Goal: Answer question/provide support

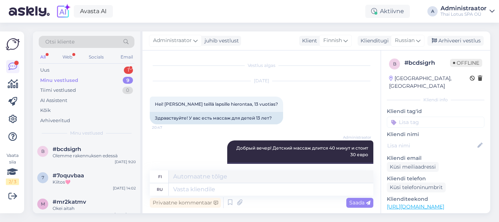
scroll to position [794, 0]
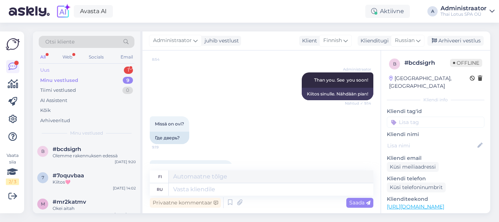
click at [57, 72] on div "Uus 1" at bounding box center [87, 70] width 96 height 10
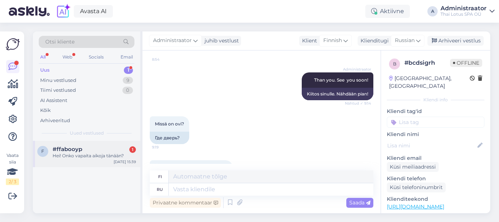
click at [101, 158] on div "Hei! Onko vapaita aikoja tänään?" at bounding box center [94, 155] width 83 height 7
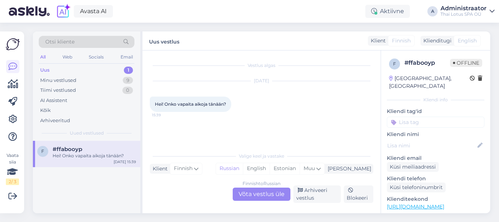
scroll to position [0, 0]
click at [260, 197] on div "Finnish to Russian Võta vestlus üle" at bounding box center [262, 194] width 58 height 13
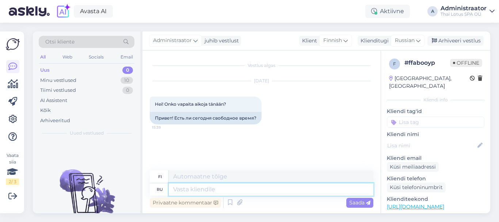
click at [184, 189] on textarea at bounding box center [271, 189] width 205 height 12
type textarea "Добрый д"
type textarea "Ystävällinen"
type textarea "Добрый день"
type textarea "Hyvää iltapäivää"
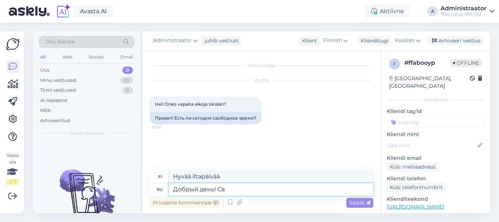
type textarea "Добрый день! Сво"
type textarea "Hyvää iltapäivää! Terveisin"
type textarea "Добрый день! Свободно"
type textarea "Hyvää iltapäivää! Vapaus"
type textarea "Добрый день! Свободное"
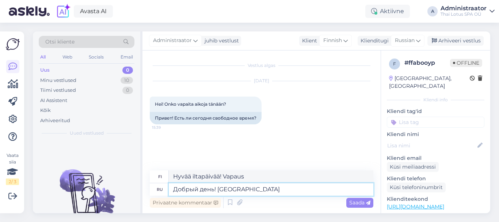
type textarea "Hyvää iltapäivää! Ilmainen"
type textarea "Добрый день! Свободное место"
type textarea "Hyvää iltapäivää! Vapaata tilaa."
type textarea "Добрый день! Свободное место имм"
type textarea "Hyvää iltapäivää! Minulla on vapaa paikka."
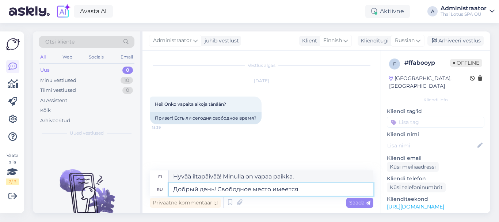
type textarea "Добрый день! Свободное место имеется"
type textarea "Hyvää iltapäivää! Paikka on vapaana."
type textarea "Добрый день! Свободное место имеется вечером"
type textarea "Hyvää iltapäivää! Tänä iltana on yksi paikka vapaana."
type textarea "Добрый день! Свободное место имеется"
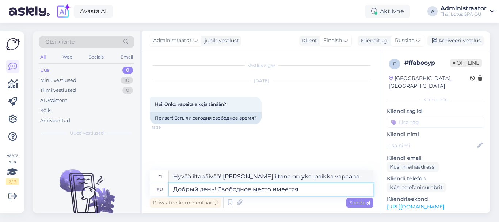
type textarea "Hyvää iltapäivää! Paikka on vapaana."
type textarea "Добрый день! Свободное место имеется в"
type textarea "Hyvää iltapäivää! Täällä on vapaata tilaa."
type textarea "Добрый день! Свободное место имеется в 17Ö"
type textarea "Hyvää iltapäivää! Vapaa paikka on klo 17."
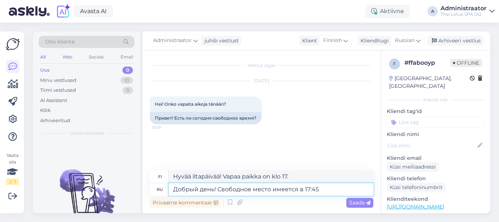
type textarea "Добрый день! Свободное место имеется в 17:45 b"
type textarea "Hyvää iltapäivää! Vapaa paikka on klo 17.45."
type textarea "Добрый день! Свободное место имеется в 17:45 b gj["
type textarea "Hyvää iltapäivää! Vapaa paikka löytyy klo 17.45 alkaen."
type textarea "Добрый день! Свободное место имеется в 17:45 b"
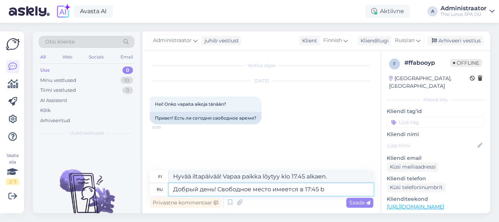
type textarea "Hyvää iltapäivää! Vapaa paikka on klo 17.45."
type textarea "Добрый день! Свободное место имеется в 17:45 и позже"
type textarea "Hyvää iltapäivää! Vapaa paikka on saatavilla klo 17.45 ja sen jälkeen."
type textarea "Добрый день! Свободное место имеется в 17:45 и позже."
type textarea "Hyvää iltapäivää! Meillä on vapaa paikka klo 17.45 alkaen."
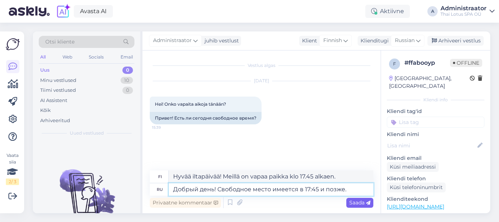
type textarea "Добрый день! Свободное место имеется в 17:45 и позже."
click at [360, 202] on span "Saada" at bounding box center [360, 202] width 21 height 7
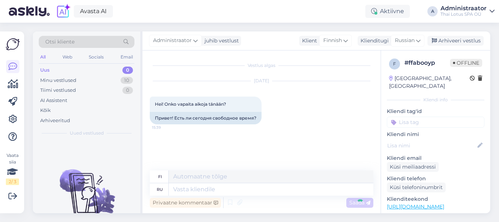
scroll to position [12, 0]
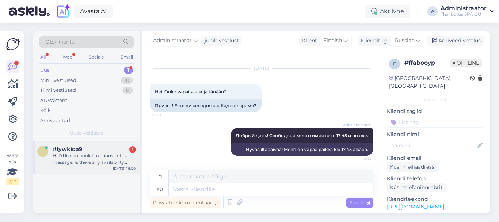
click at [81, 155] on div "Hi I’d like to book Luxurious Lotus massage. Is there any availability [DATE]?" at bounding box center [94, 158] width 83 height 13
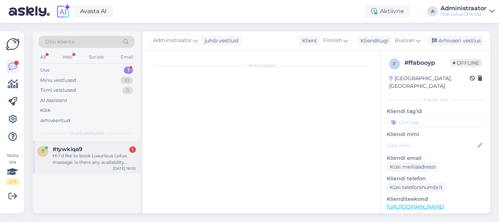
scroll to position [0, 0]
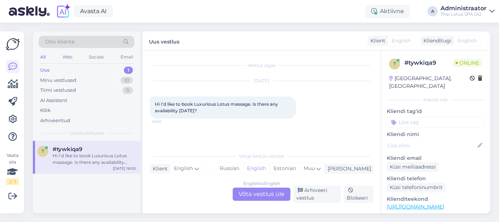
click at [260, 195] on div "English to English Võta vestlus üle" at bounding box center [262, 194] width 58 height 13
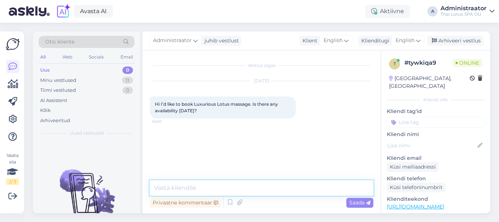
click at [175, 190] on textarea at bounding box center [262, 187] width 224 height 15
type textarea "Р"
click at [297, 188] on textarea "Hello! Wecan offer you Luxurious Lotus massage at 18:30" at bounding box center [262, 187] width 224 height 15
click at [367, 189] on textarea "Hello! Wecan offer you Luxurious Lotus massage on the thai mat at 18:30" at bounding box center [262, 187] width 224 height 15
click at [352, 190] on textarea "Hello! Wecan offer you Luxurious Lotus massage on the thai mat at 18:30." at bounding box center [262, 187] width 224 height 15
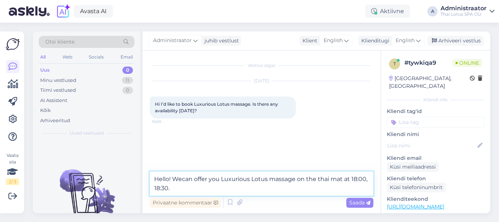
click at [184, 190] on textarea "Hello! Wecan offer you Luxurious Lotus massage on the thai mat at 18:00, 18:30." at bounding box center [262, 183] width 224 height 24
type textarea "Hello! Wecan offer you Luxurious Lotus massage on the thai mat at 18:00, 18:30"
click at [357, 201] on span "Saada" at bounding box center [360, 202] width 21 height 7
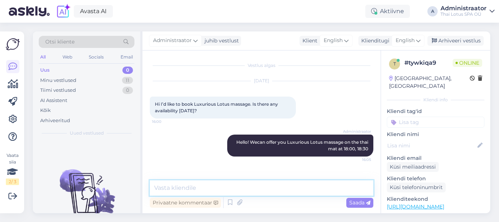
click at [243, 190] on textarea at bounding box center [262, 187] width 224 height 15
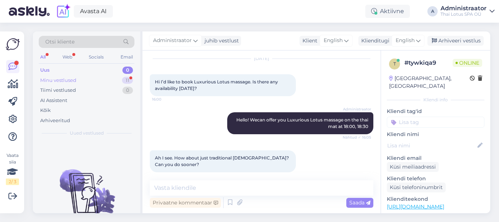
click at [67, 80] on div "Minu vestlused" at bounding box center [58, 80] width 36 height 7
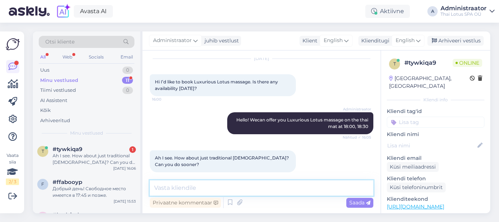
click at [182, 186] on textarea at bounding box center [262, 187] width 224 height 15
click at [249, 188] on textarea at bounding box center [262, 187] width 224 height 15
type textarea "Yes, at 17:15."
click at [355, 203] on span "Saada" at bounding box center [360, 202] width 21 height 7
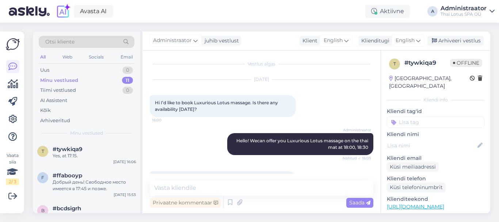
scroll to position [0, 0]
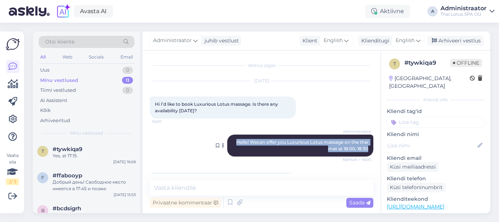
drag, startPoint x: 230, startPoint y: 142, endPoint x: 366, endPoint y: 150, distance: 135.5
click at [366, 150] on div "Administraator Hello! Wecan offer you Luxurious Lotus massage on the thai mat a…" at bounding box center [300, 146] width 146 height 22
copy span "Hello! Wecan offer you Luxurious Lotus massage on the thai mat at 18:00, 18:30"
